Goal: Transaction & Acquisition: Purchase product/service

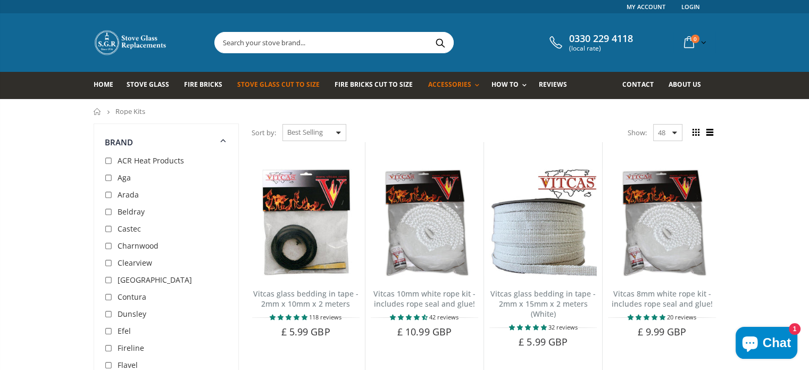
click at [260, 89] on link "Stove Glass Cut To Size" at bounding box center [282, 85] width 90 height 27
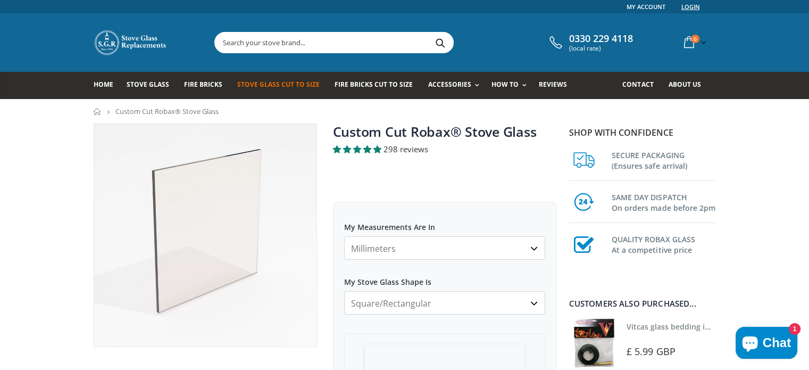
click at [683, 7] on link "Login" at bounding box center [690, 6] width 19 height 13
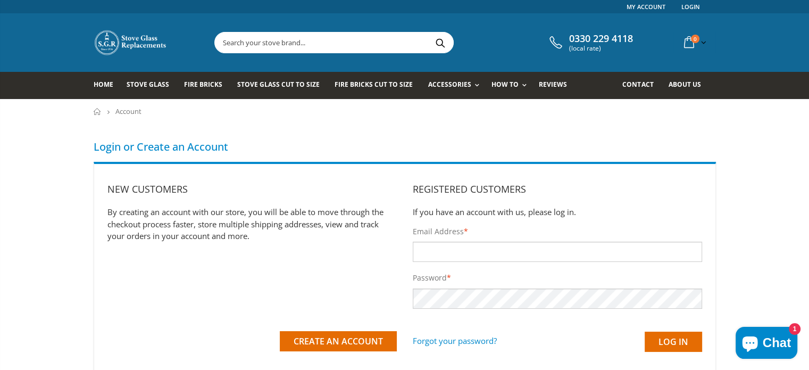
click at [440, 255] on input "Email Address *" at bounding box center [557, 251] width 289 height 20
type input "wardleanderson@hotmail.com"
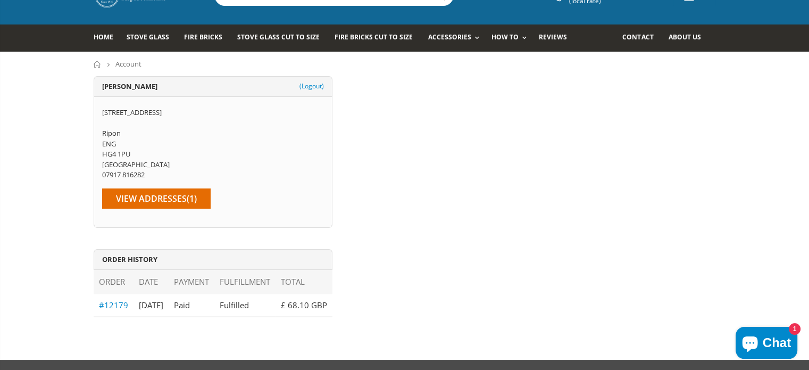
scroll to position [125, 0]
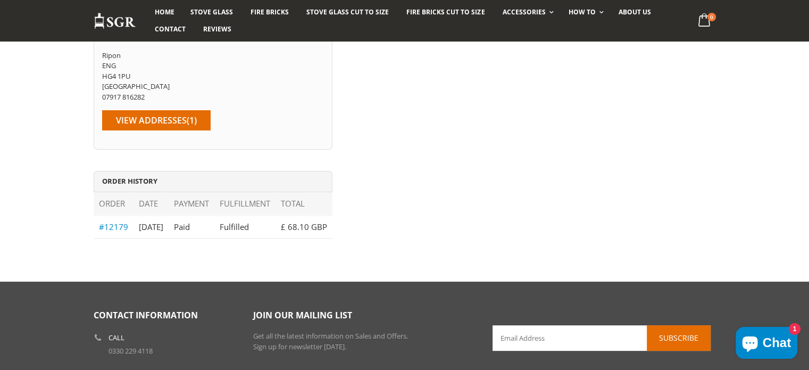
click at [122, 227] on link "#12179" at bounding box center [113, 226] width 29 height 11
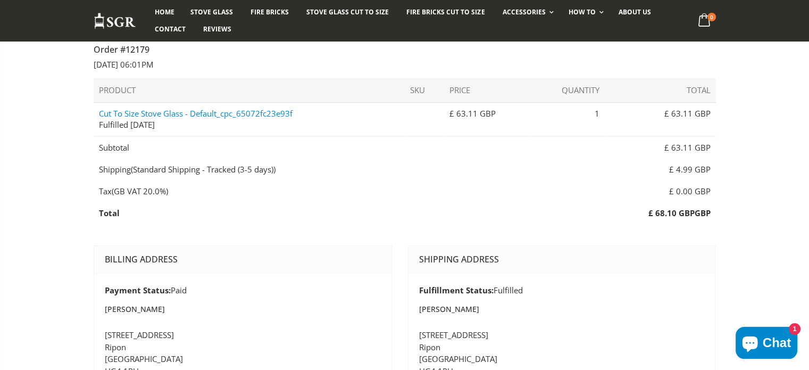
scroll to position [98, 0]
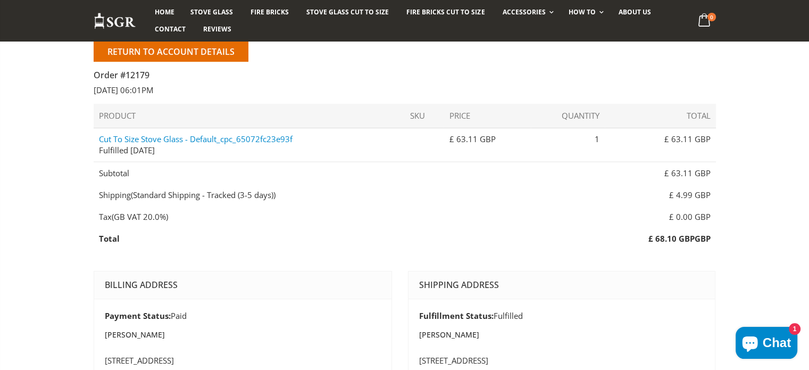
click at [248, 139] on link "Cut To Size Stove Glass - Default_cpc_65072fc23e93f" at bounding box center [196, 138] width 194 height 11
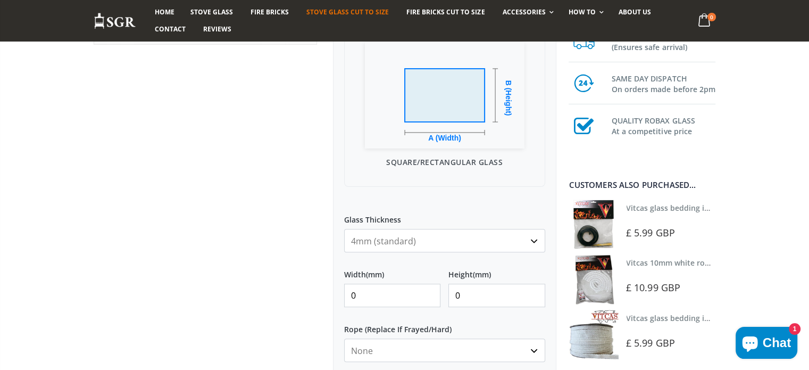
scroll to position [321, 0]
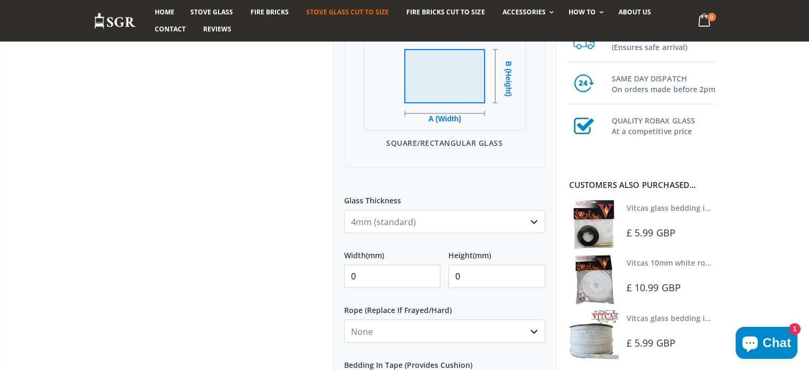
click at [532, 217] on select "4mm (standard) 5mm (gas fires with baffled flue) 3mm (For Use In Stoves With Th…" at bounding box center [444, 220] width 201 height 23
click at [344, 209] on select "4mm (standard) 5mm (gas fires with baffled flue) 3mm (For Use In Stoves With Th…" at bounding box center [444, 220] width 201 height 23
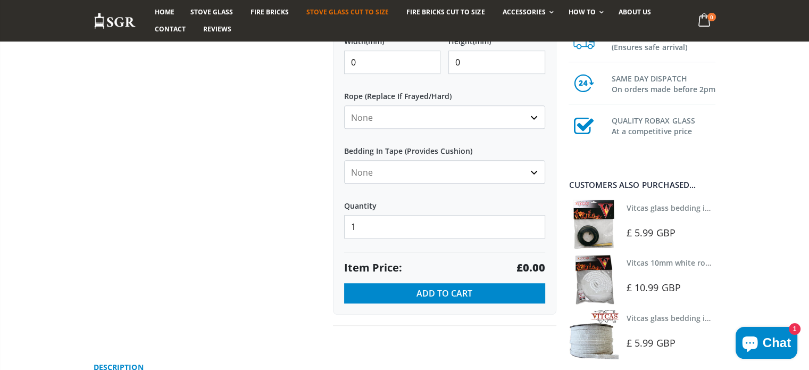
scroll to position [527, 0]
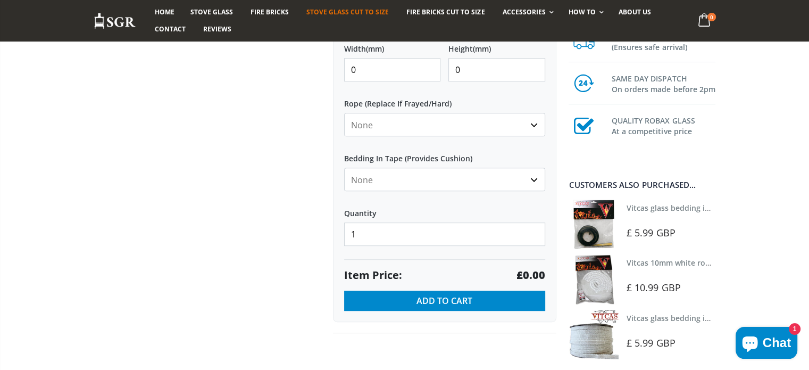
click at [397, 123] on select "None 3mm White 6mm White 8mm White 10mm White 12mm White 6mm Black 8mm Black 10…" at bounding box center [444, 124] width 201 height 23
select select "12mm-black"
click at [344, 113] on select "None 3mm White 6mm White 8mm White 10mm White 12mm White 6mm Black 8mm Black 10…" at bounding box center [444, 124] width 201 height 23
click at [463, 179] on select "None Black White" at bounding box center [444, 178] width 201 height 23
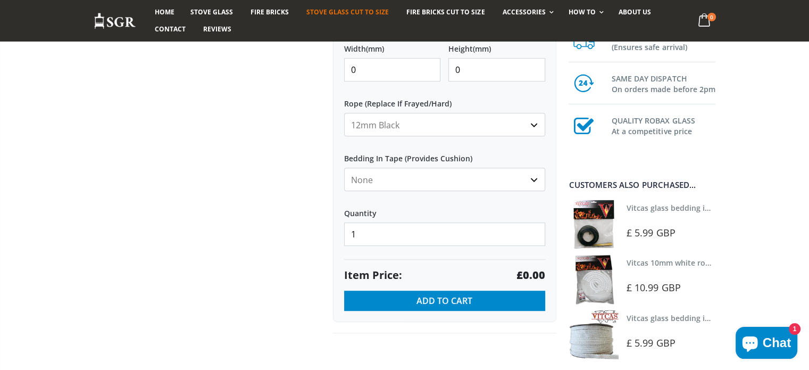
click at [463, 179] on select "None Black White" at bounding box center [444, 178] width 201 height 23
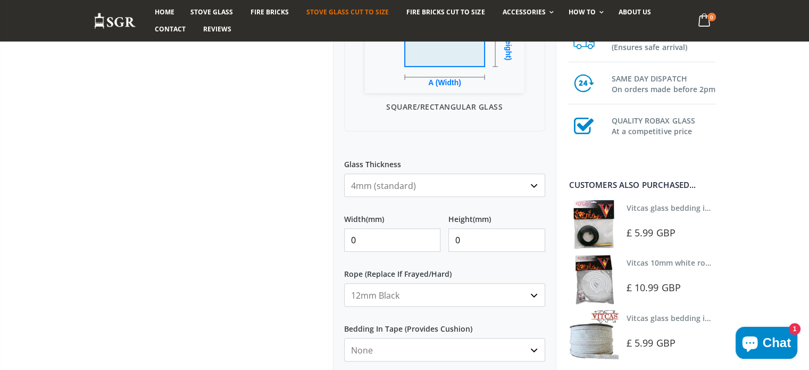
scroll to position [349, 0]
